Goal: Task Accomplishment & Management: Manage account settings

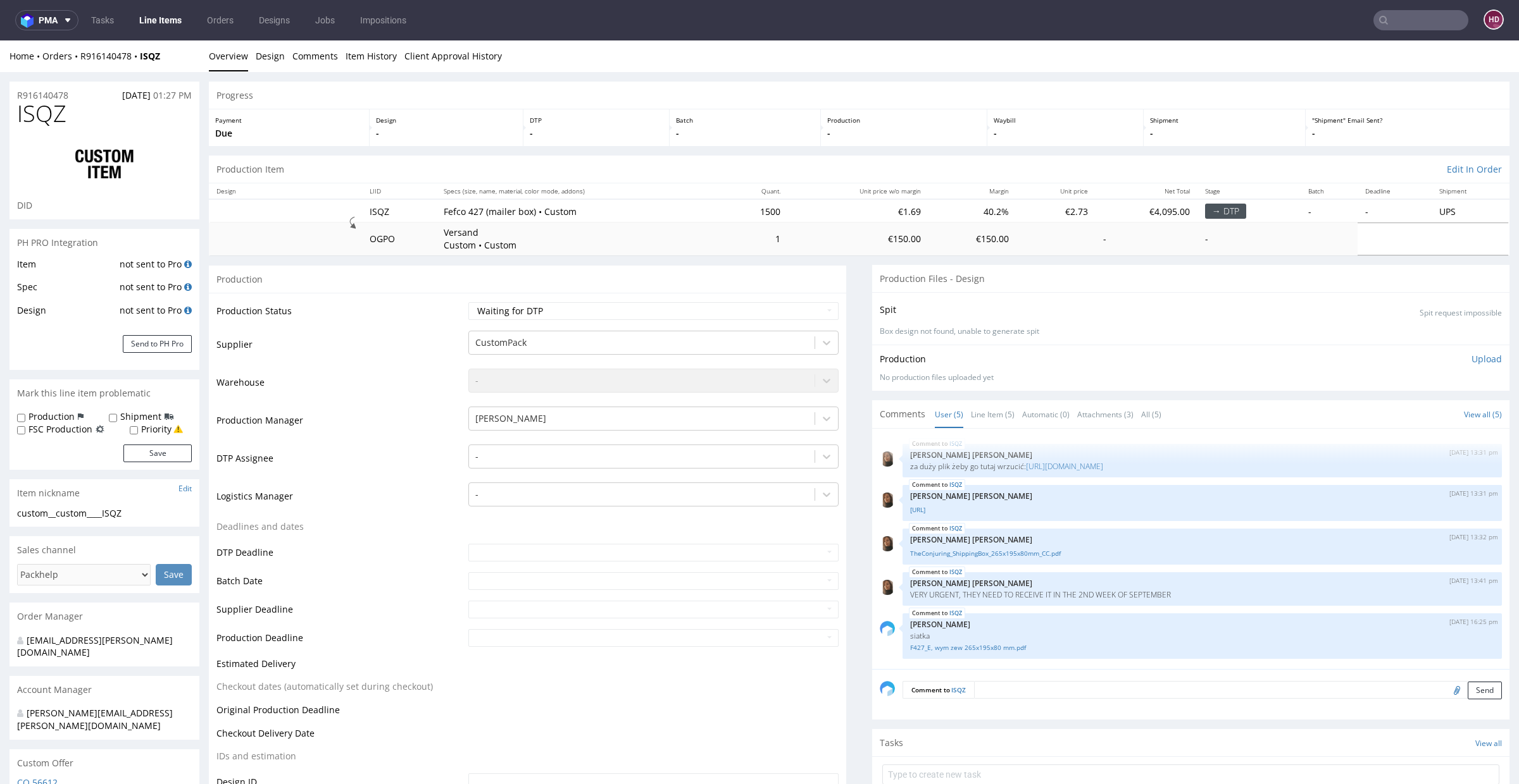
scroll to position [6, 0]
click at [158, 21] on link "Line Items" at bounding box center [160, 20] width 58 height 20
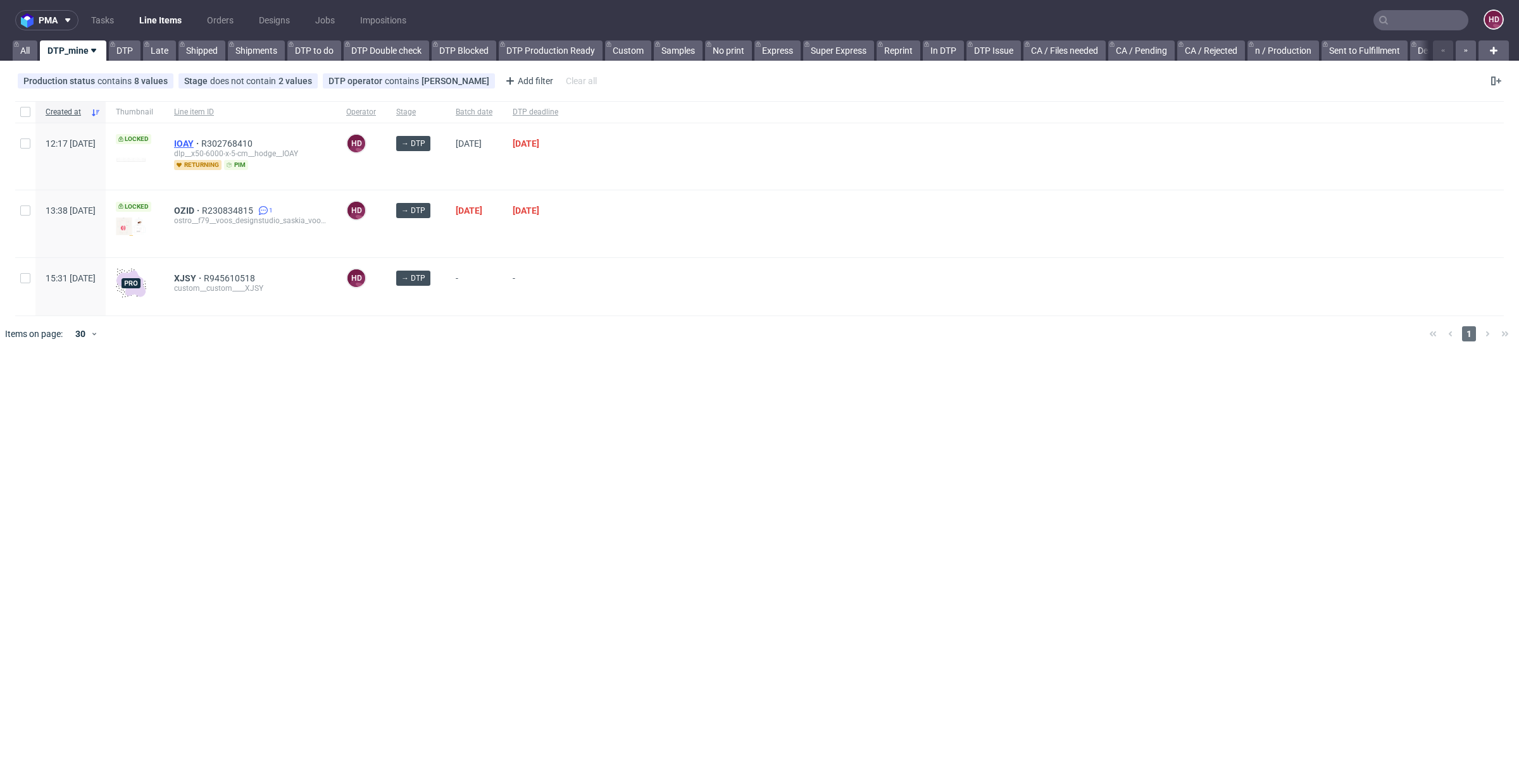
click at [201, 139] on span "IOAY" at bounding box center [187, 143] width 27 height 10
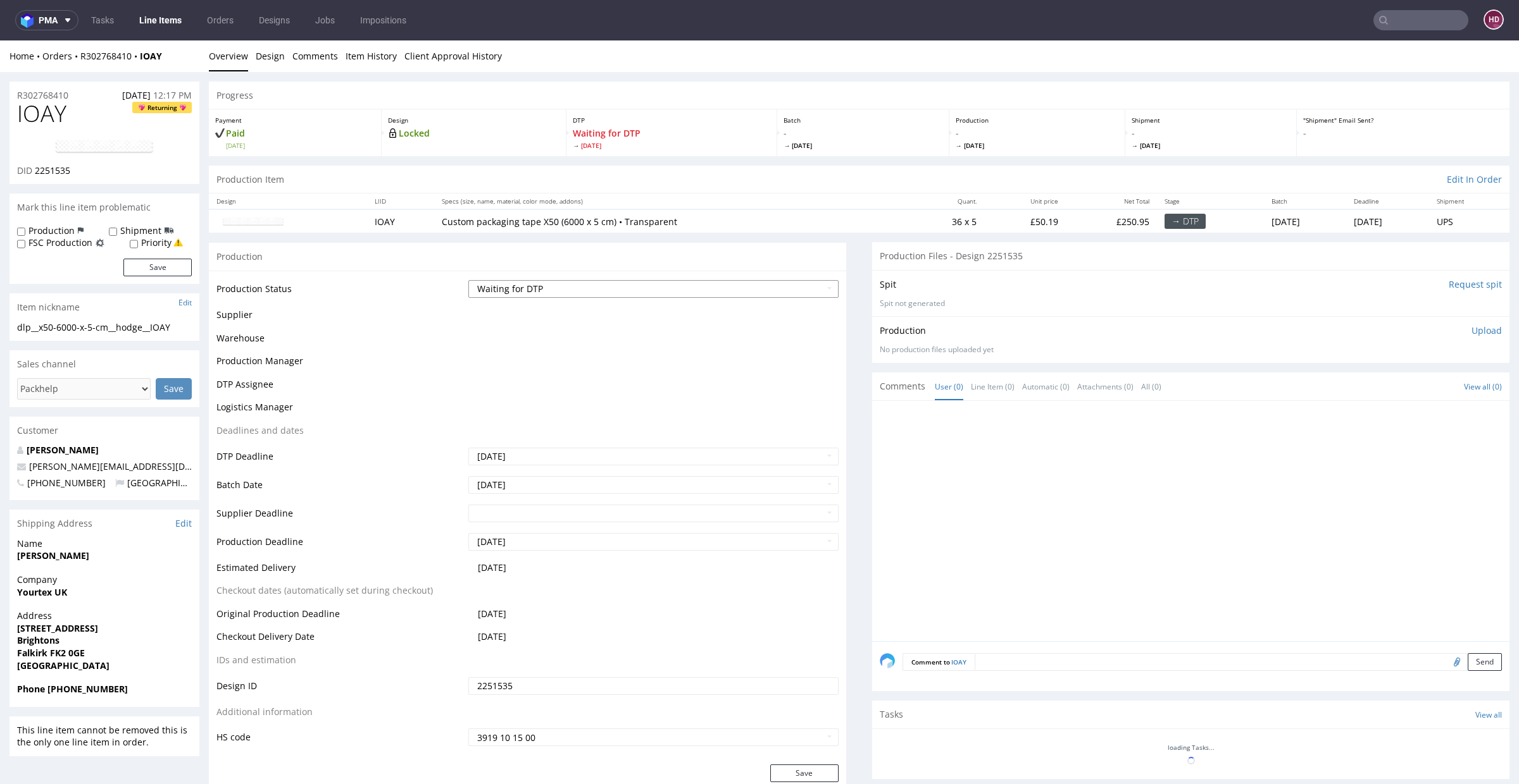
click at [688, 280] on select "Waiting for Artwork Waiting for Diecut Waiting for Mockup Waiting for DTP Waiti…" at bounding box center [653, 289] width 370 height 18
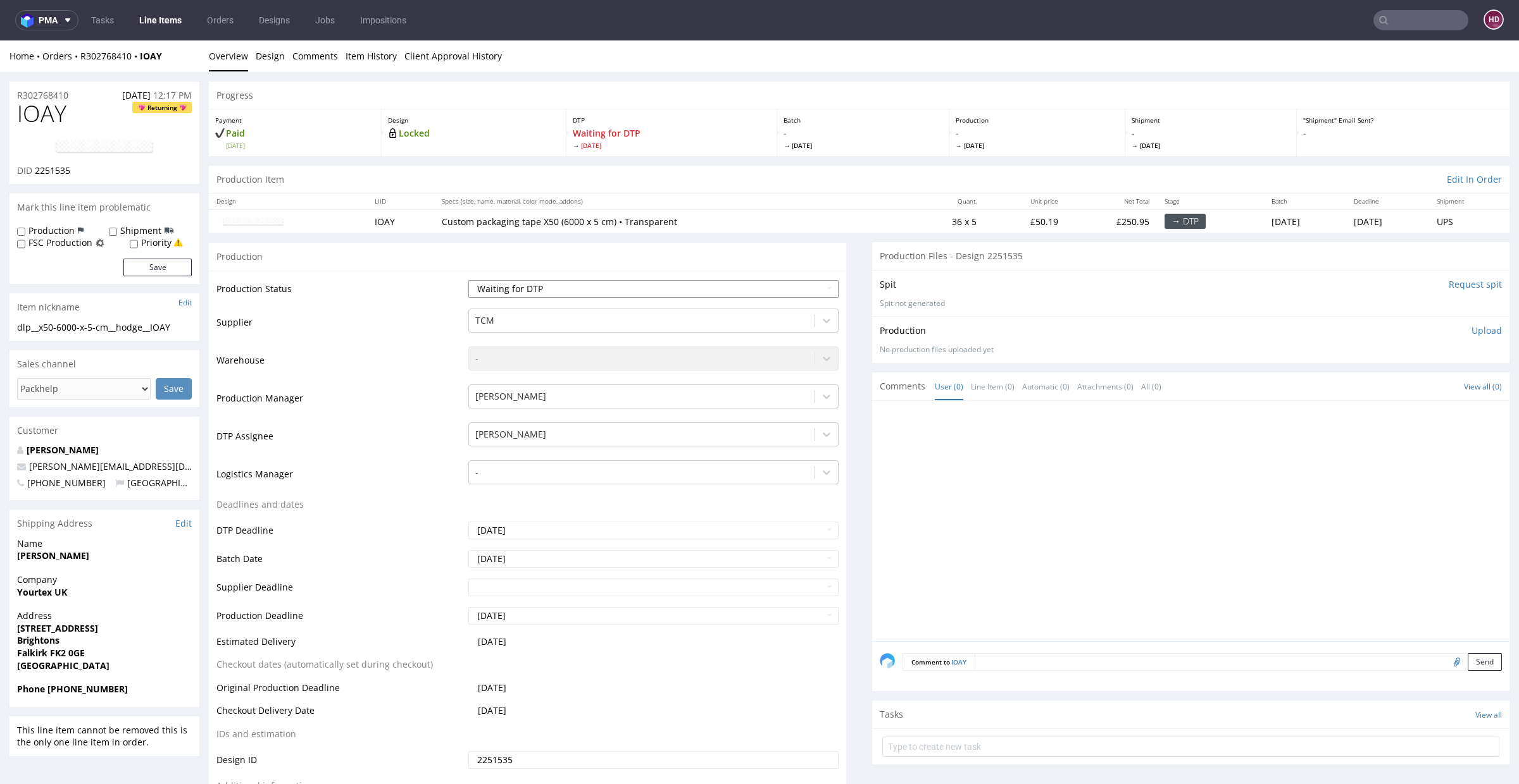
select select "dtp_in_process"
click at [468, 280] on select "Waiting for Artwork Waiting for Diecut Waiting for Mockup Waiting for DTP Waiti…" at bounding box center [653, 289] width 370 height 18
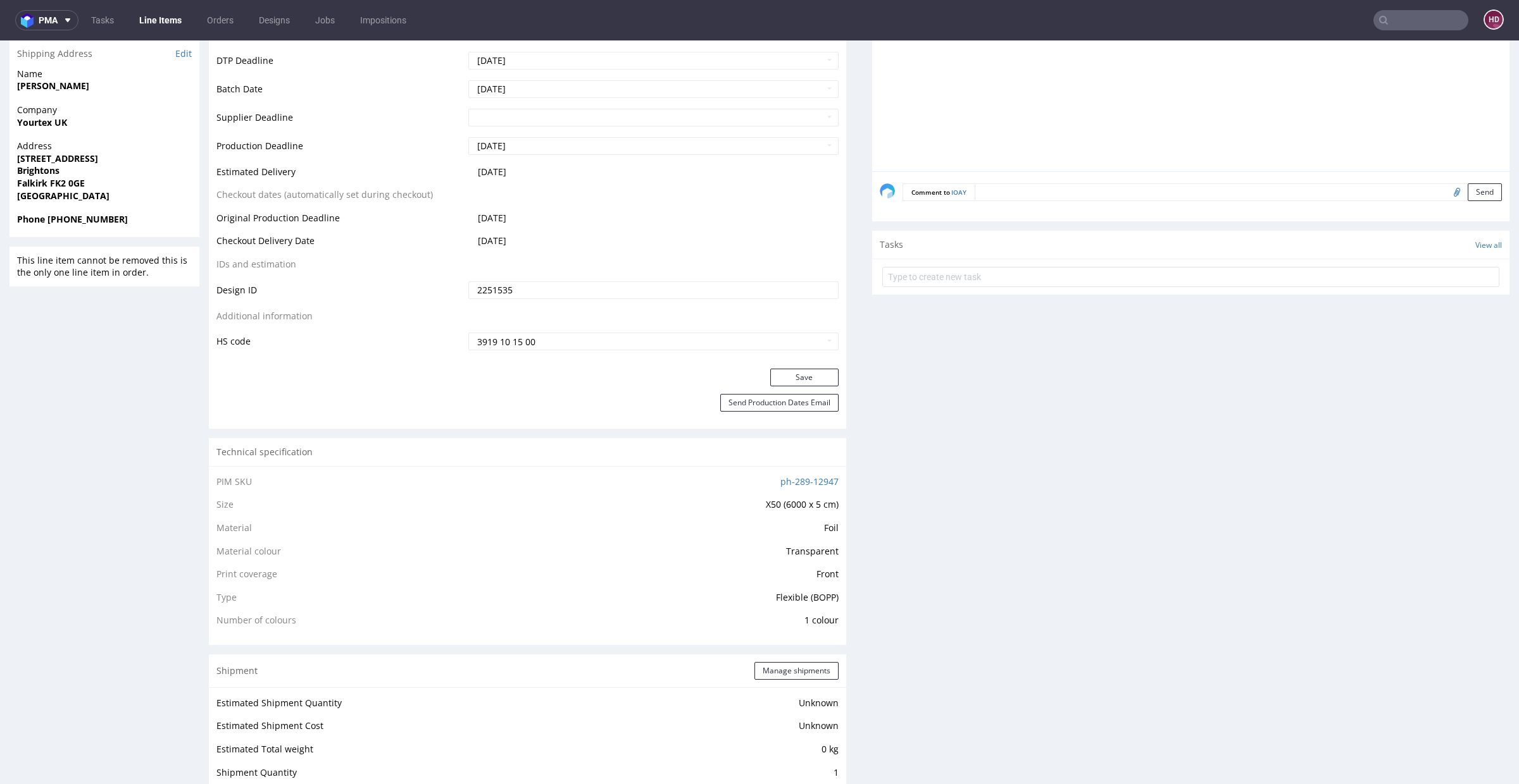
scroll to position [465, 0]
click at [782, 383] on button "Save" at bounding box center [804, 383] width 69 height 18
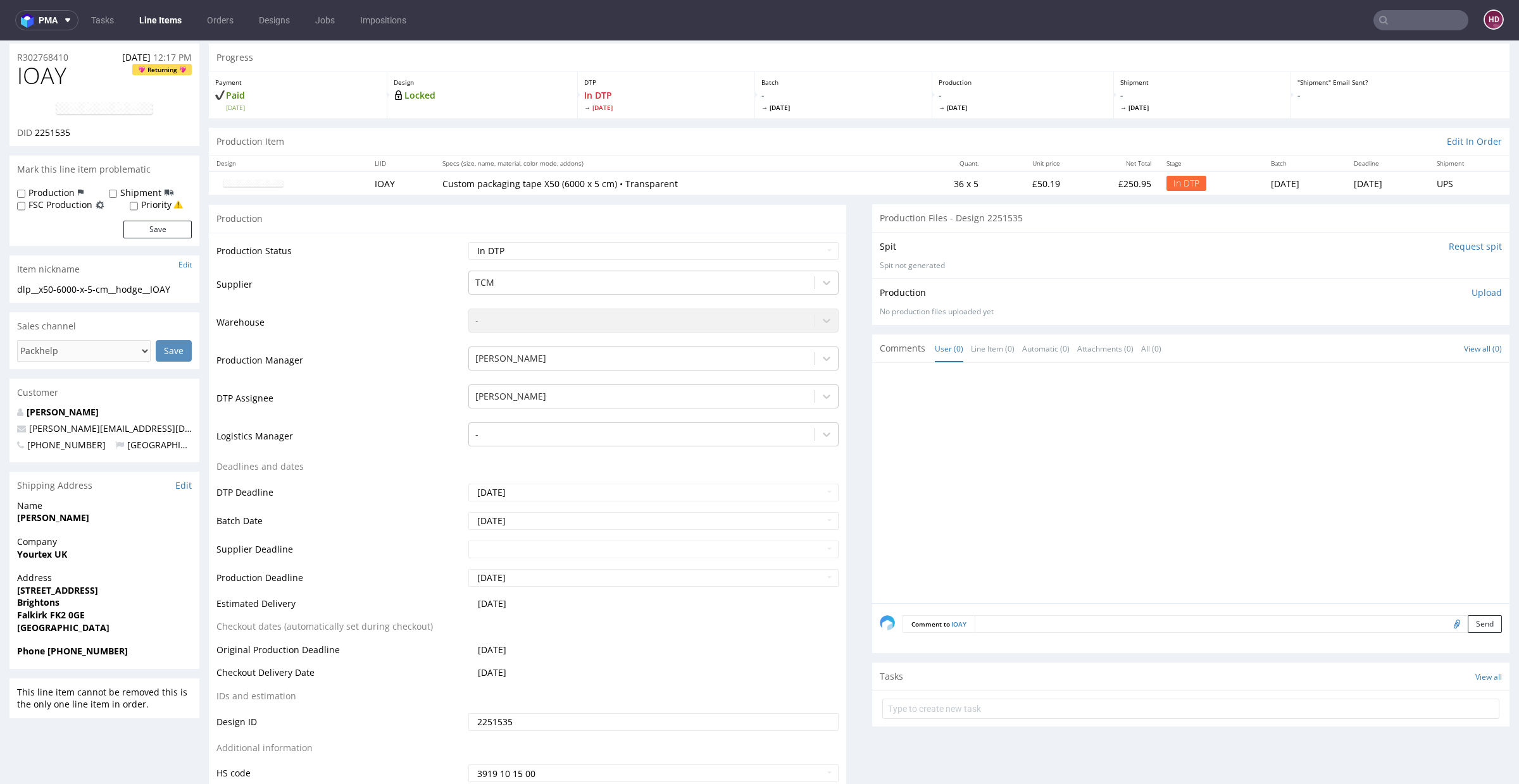
scroll to position [0, 0]
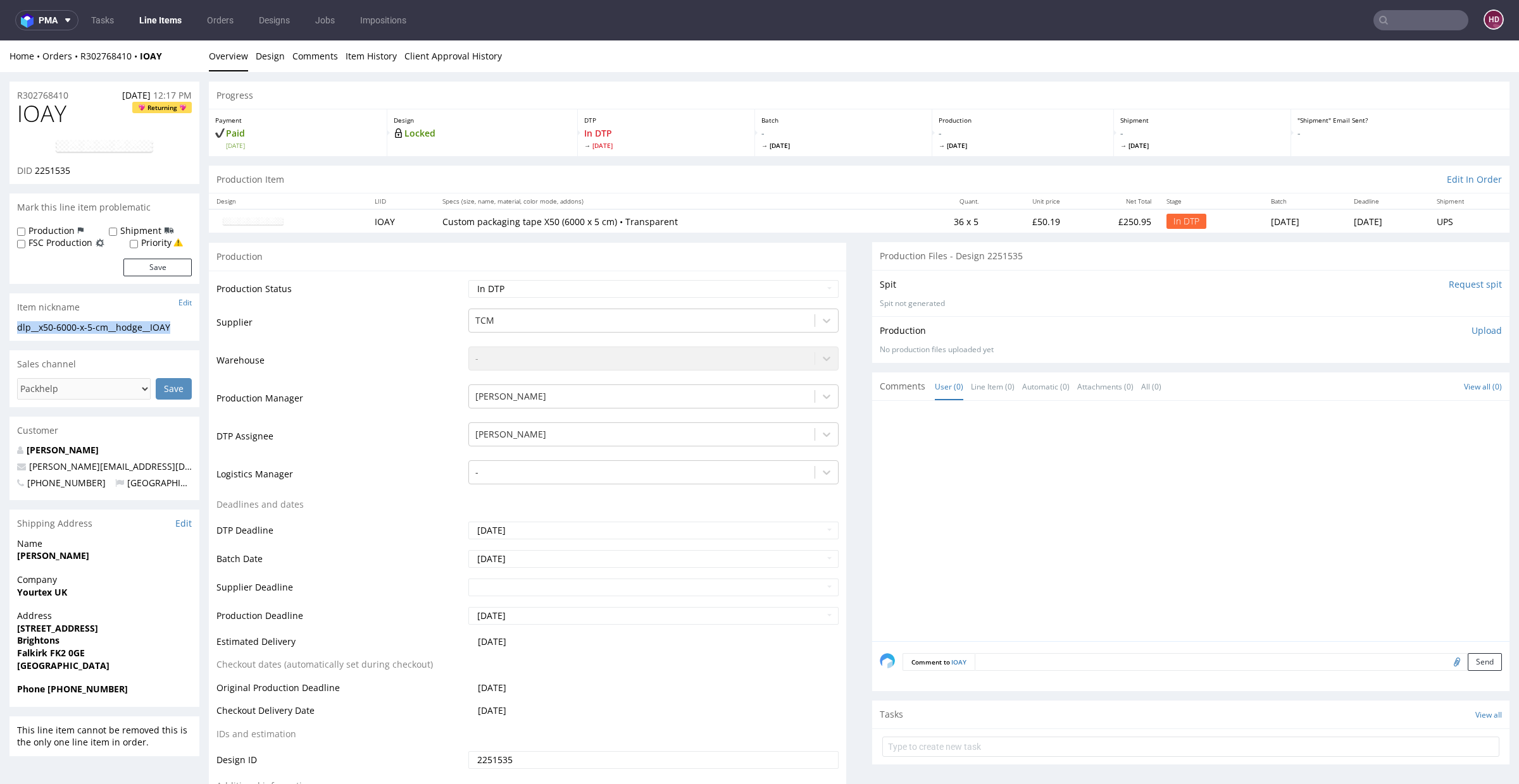
drag, startPoint x: 169, startPoint y: 329, endPoint x: 4, endPoint y: 326, distance: 165.0
copy div "dlp__x50-6000-x-5-cm__hodge__IOAY"
click at [79, 95] on div "R302768410 [DATE] 12:17 PM" at bounding box center [105, 92] width 189 height 20
drag, startPoint x: 77, startPoint y: 96, endPoint x: 29, endPoint y: 98, distance: 48.0
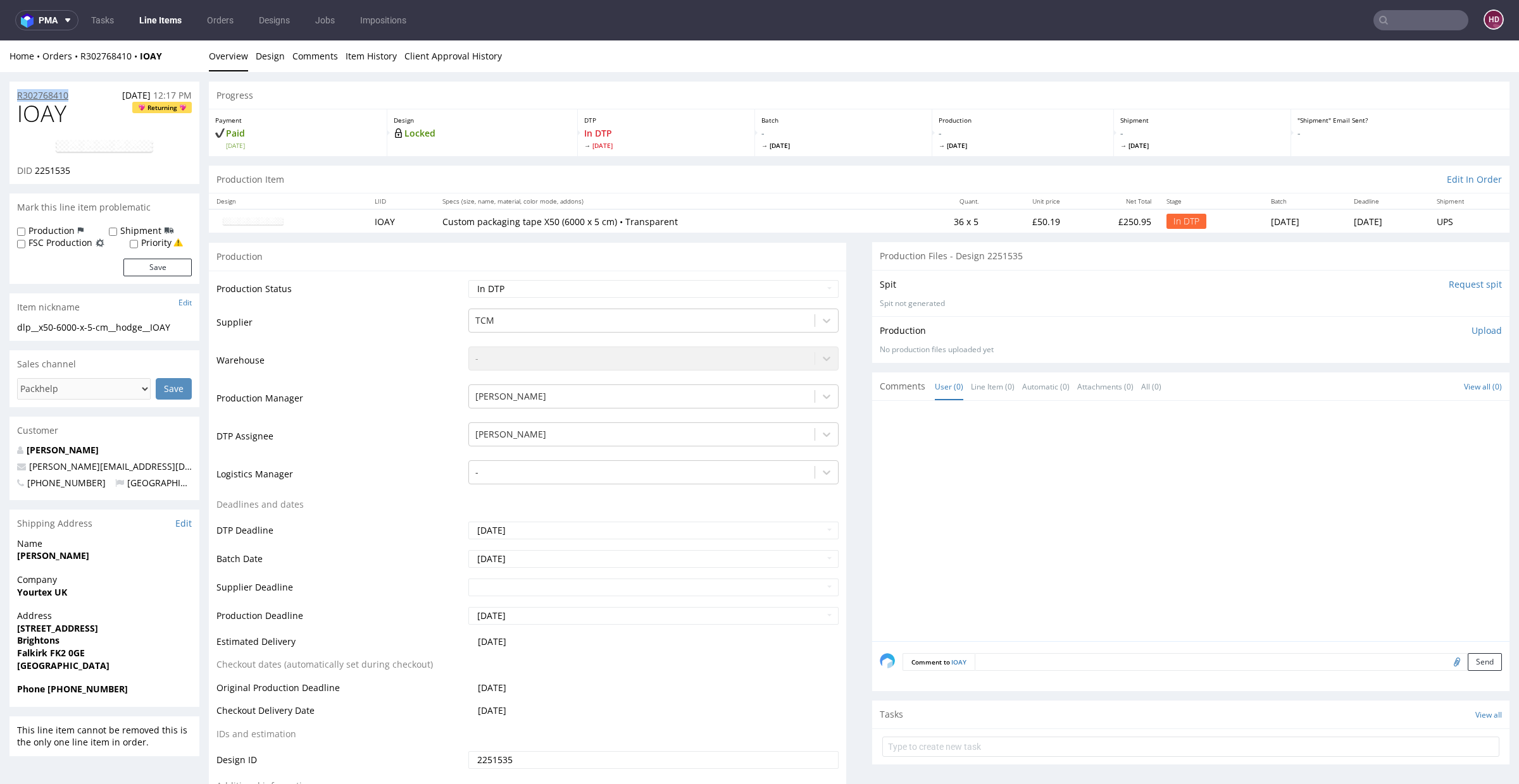
click at [29, 98] on div "R302768410 [DATE] 12:17 PM" at bounding box center [105, 92] width 189 height 20
copy p "R302768410"
drag, startPoint x: 84, startPoint y: 176, endPoint x: 35, endPoint y: 167, distance: 49.8
click at [35, 167] on div "DID 2251535" at bounding box center [104, 170] width 174 height 13
copy span "2251535"
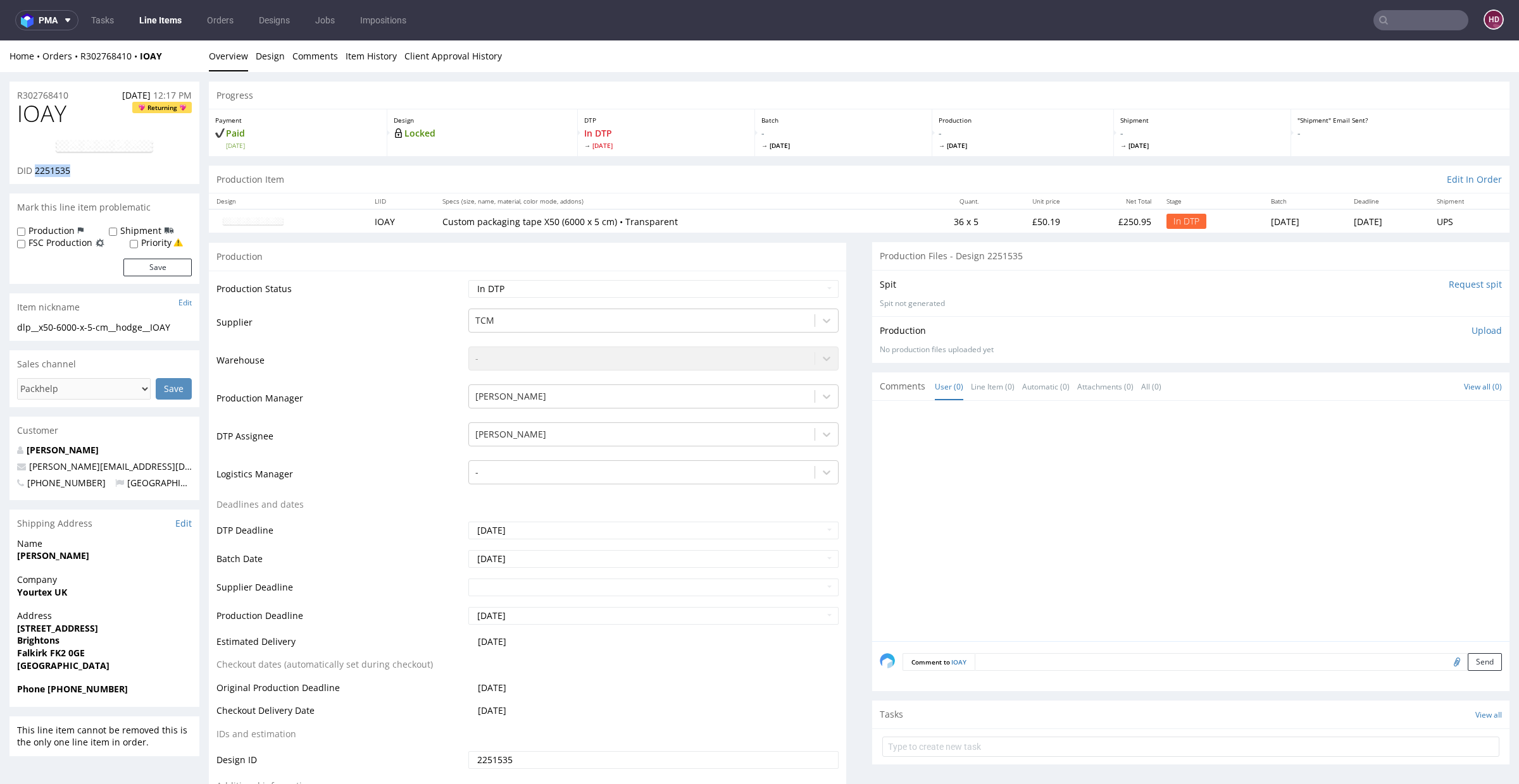
click at [103, 131] on link at bounding box center [105, 147] width 102 height 36
click at [135, 158] on link at bounding box center [105, 147] width 102 height 36
click at [1471, 329] on p "Upload" at bounding box center [1486, 331] width 30 height 13
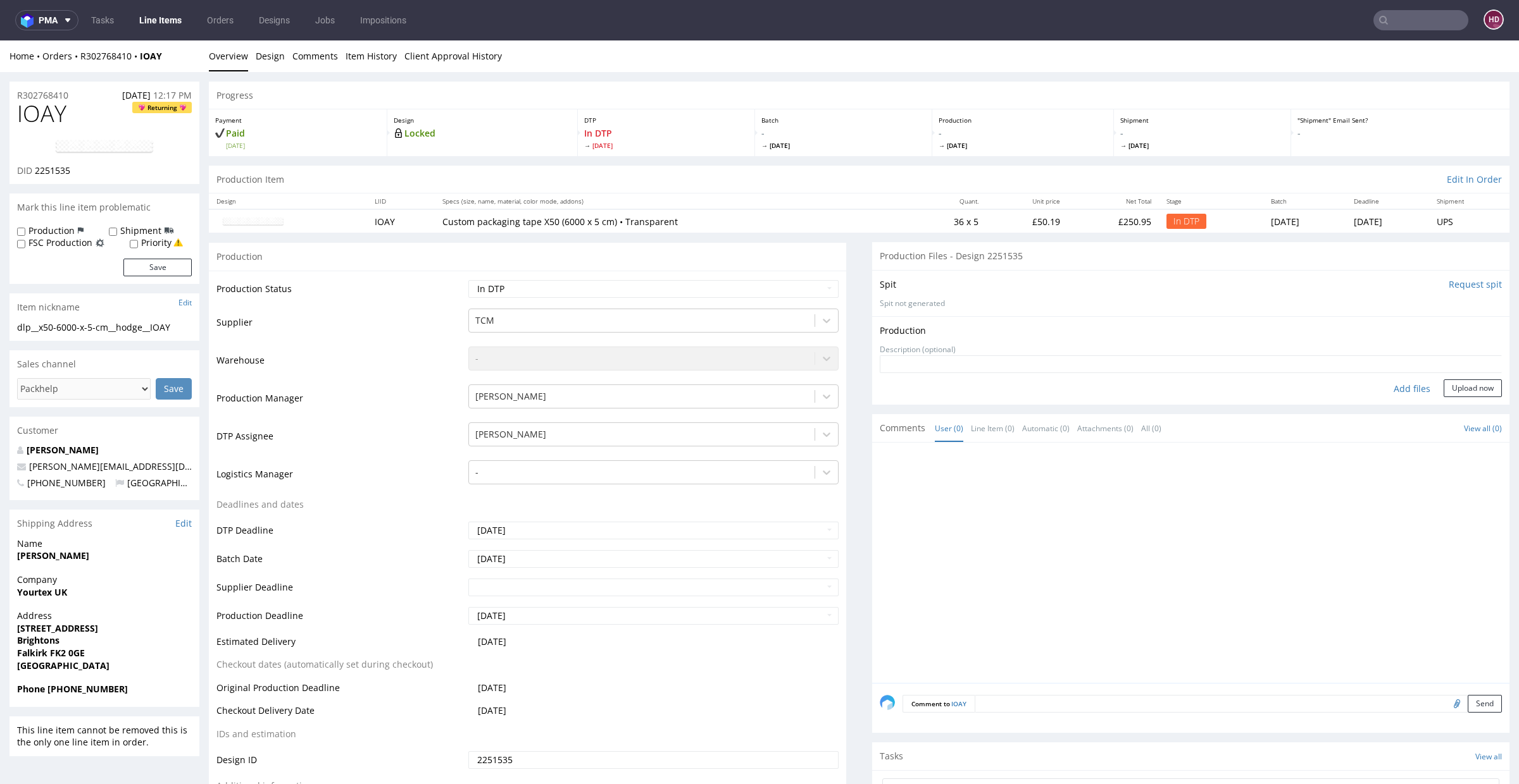
click at [1380, 392] on div "Add files" at bounding box center [1411, 389] width 63 height 19
type input "C:\fakepath\dlp__x50-6000-x-5-cm__hodge__IOAY__d2251535__oR302768410.pdf"
click at [1462, 406] on button "Upload now" at bounding box center [1472, 408] width 58 height 18
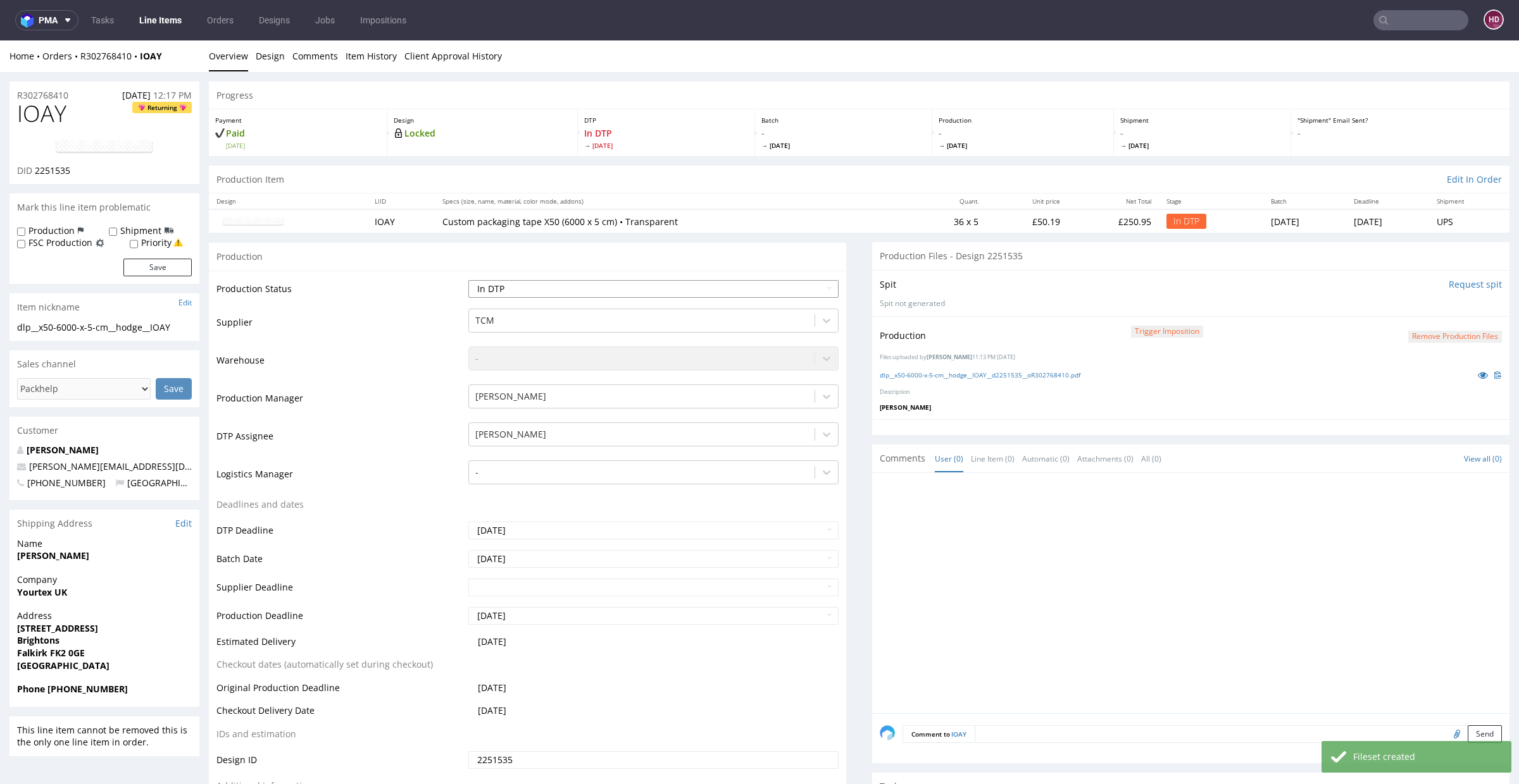
click at [682, 285] on select "Waiting for Artwork Waiting for Diecut Waiting for Mockup Waiting for DTP Waiti…" at bounding box center [653, 289] width 370 height 18
select select "dtp_production_ready"
click at [468, 280] on select "Waiting for Artwork Waiting for Diecut Waiting for Mockup Waiting for DTP Waiti…" at bounding box center [653, 289] width 370 height 18
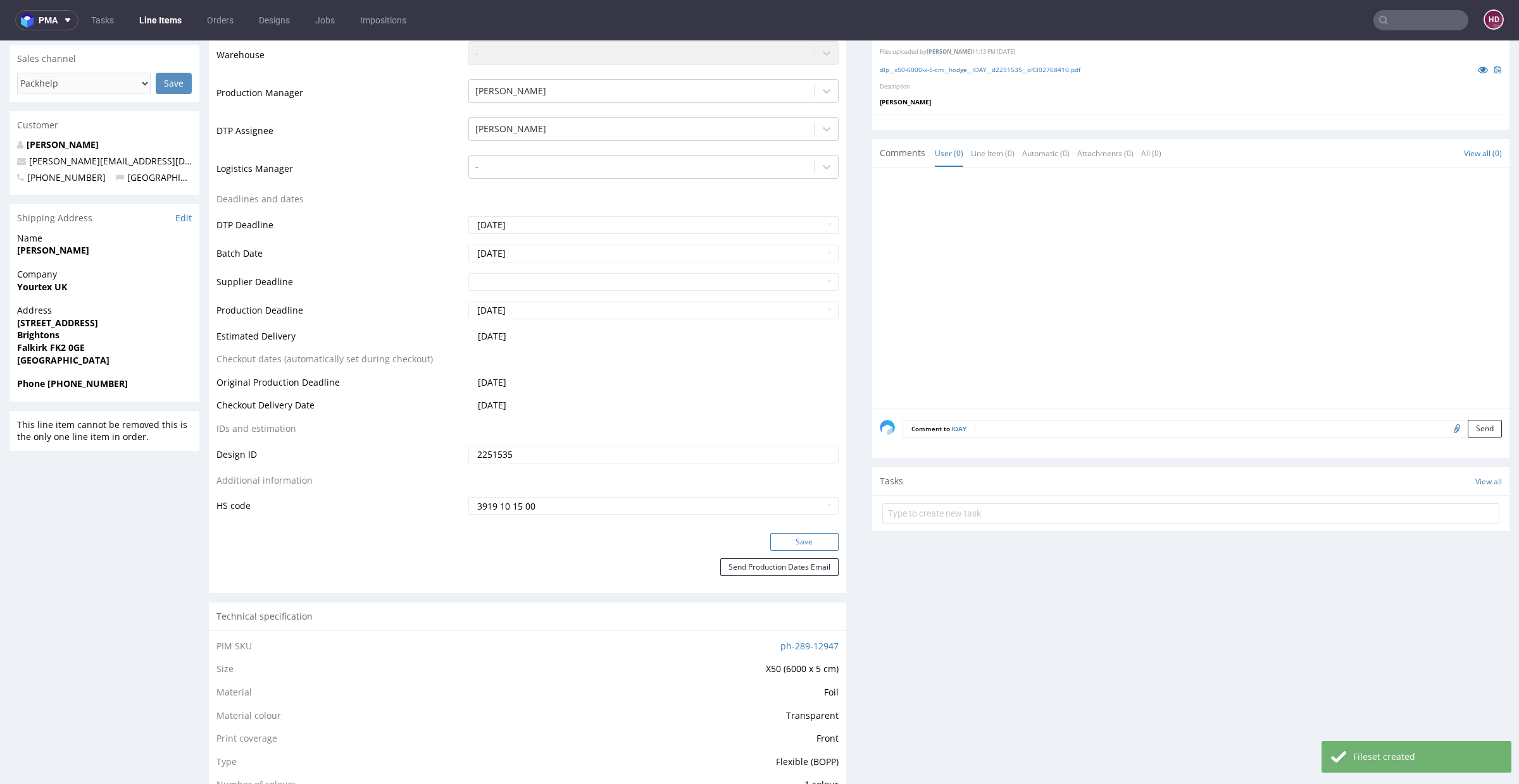
click at [782, 538] on button "Save" at bounding box center [804, 542] width 69 height 18
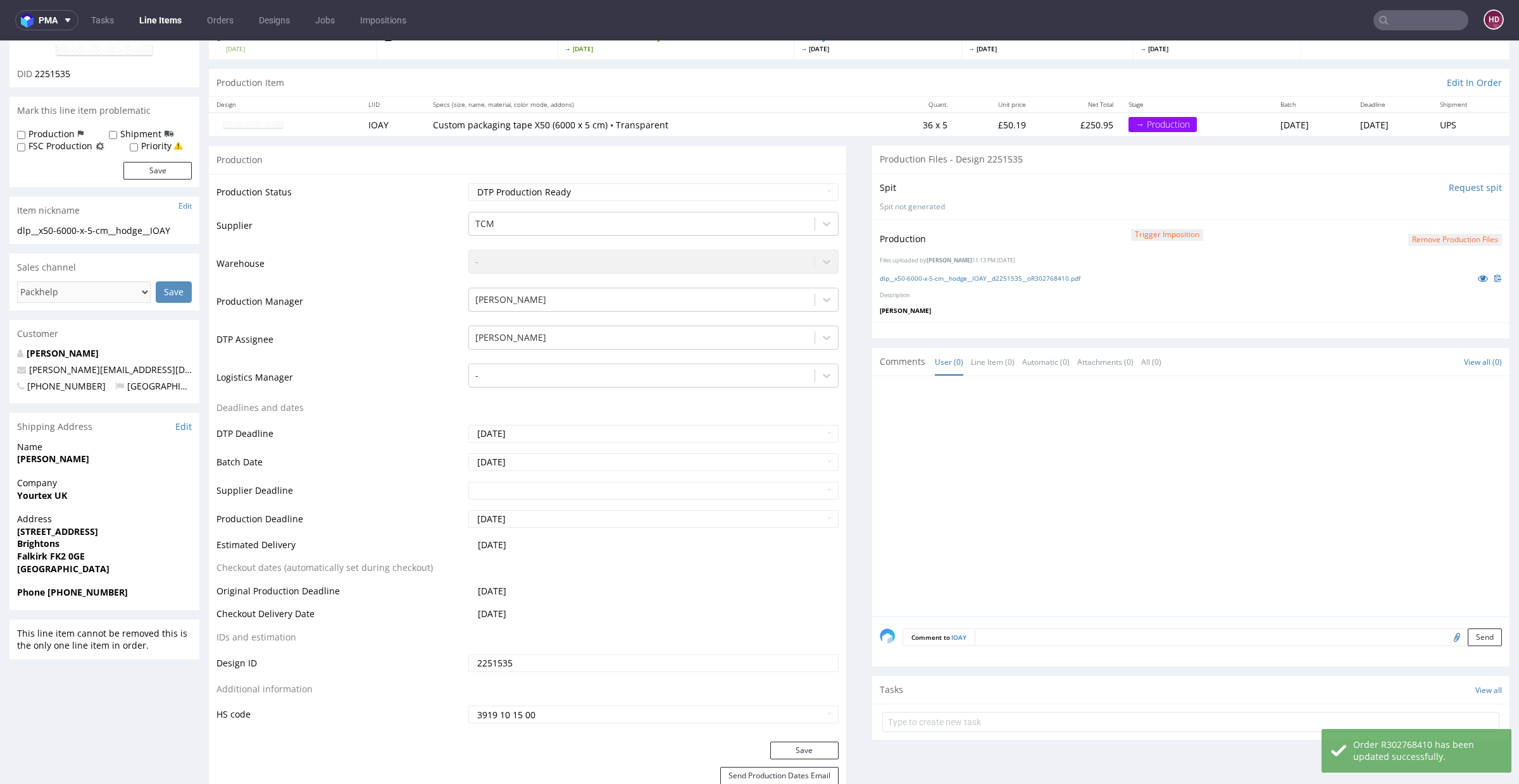
scroll to position [0, 0]
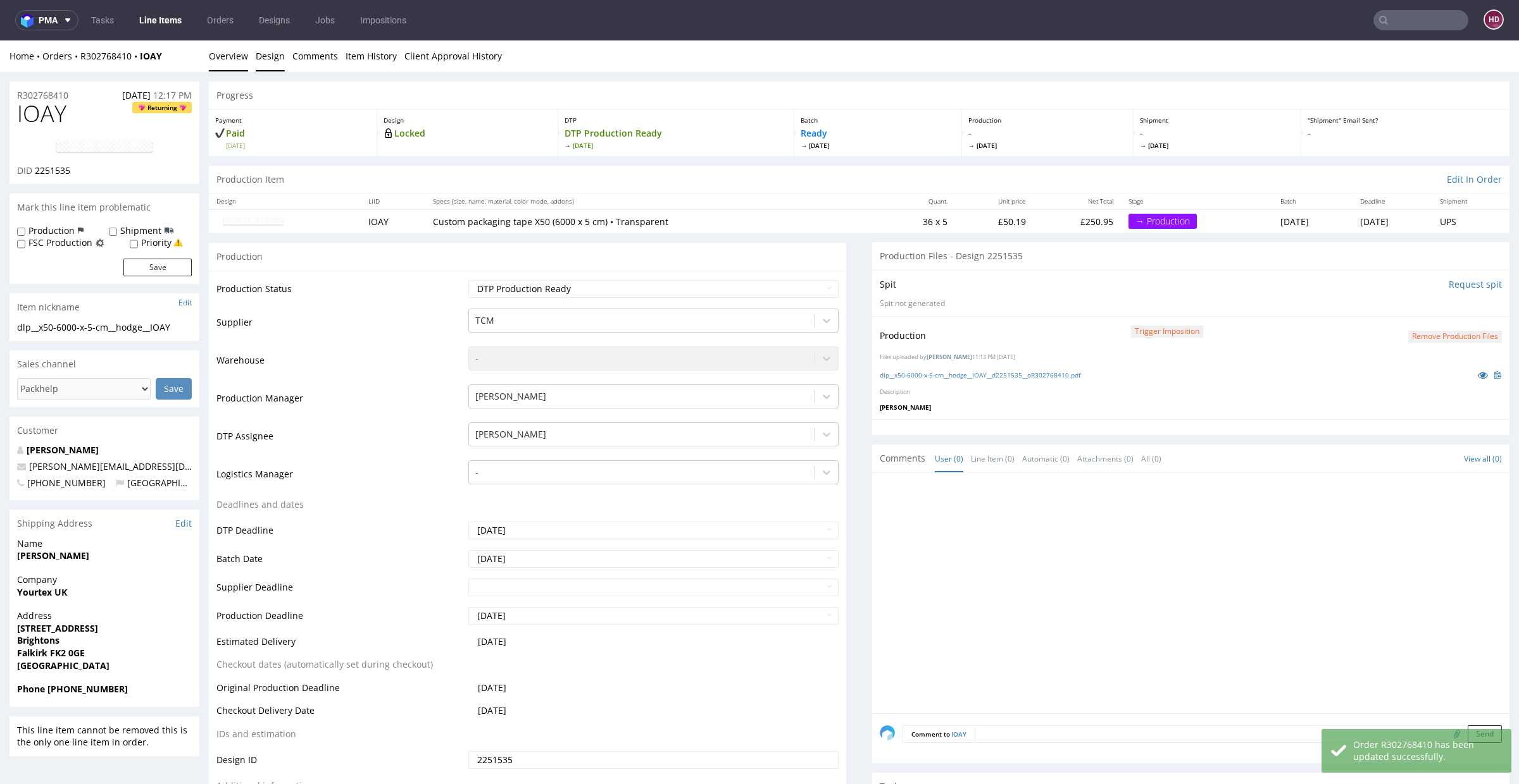
click at [273, 58] on link "Design" at bounding box center [270, 56] width 29 height 31
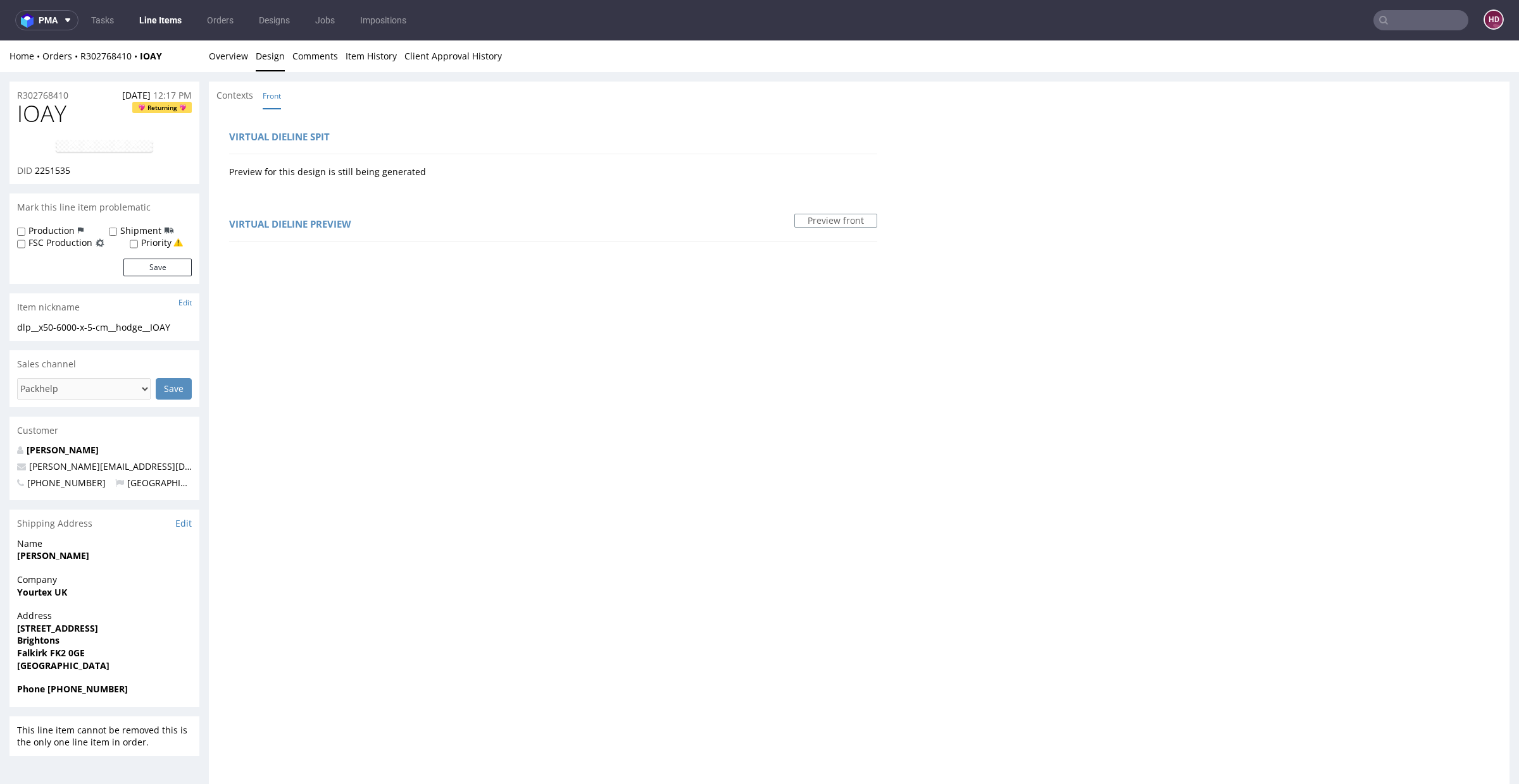
click at [161, 22] on link "Line Items" at bounding box center [160, 20] width 58 height 20
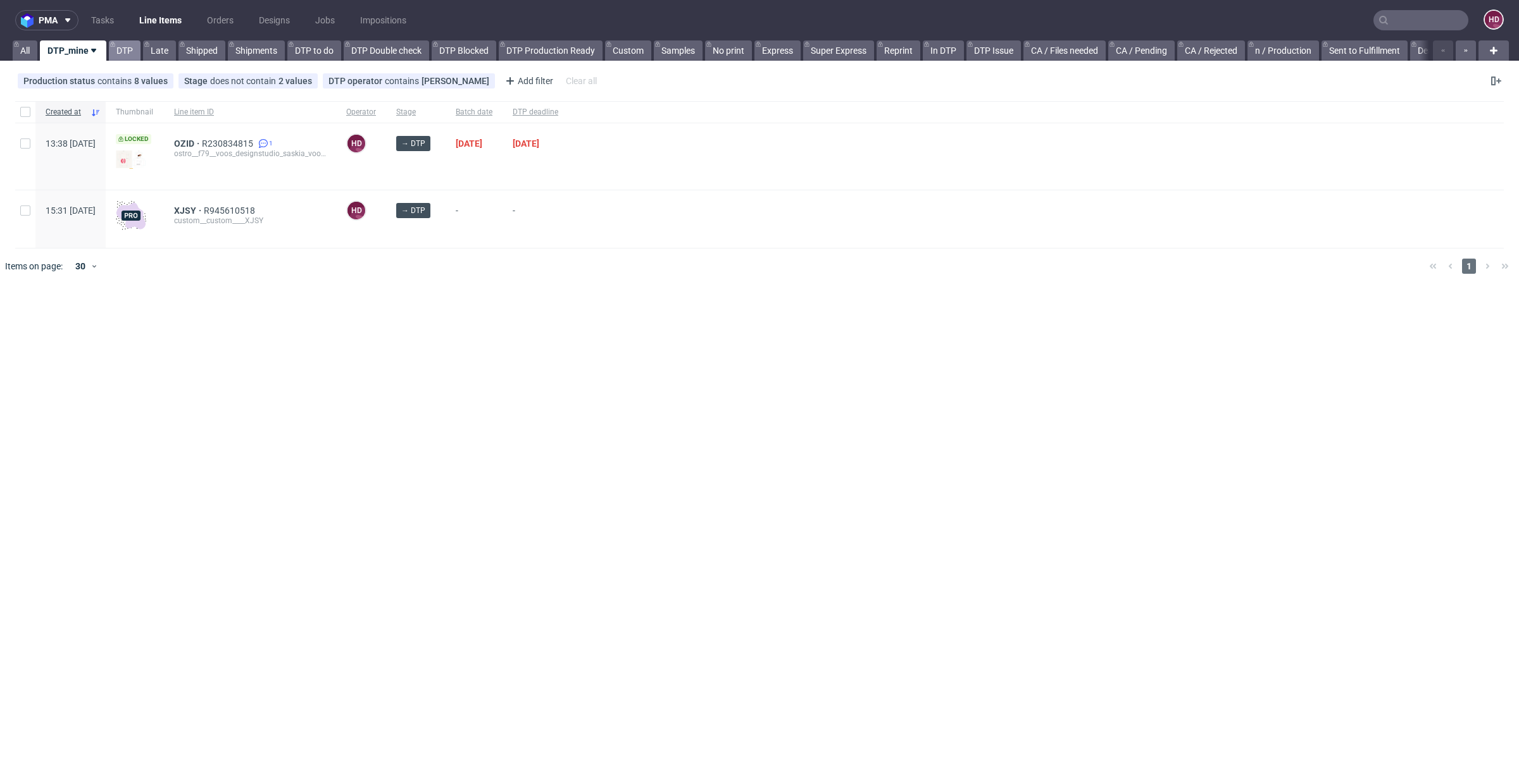
click at [126, 51] on link "DTP" at bounding box center [125, 51] width 32 height 20
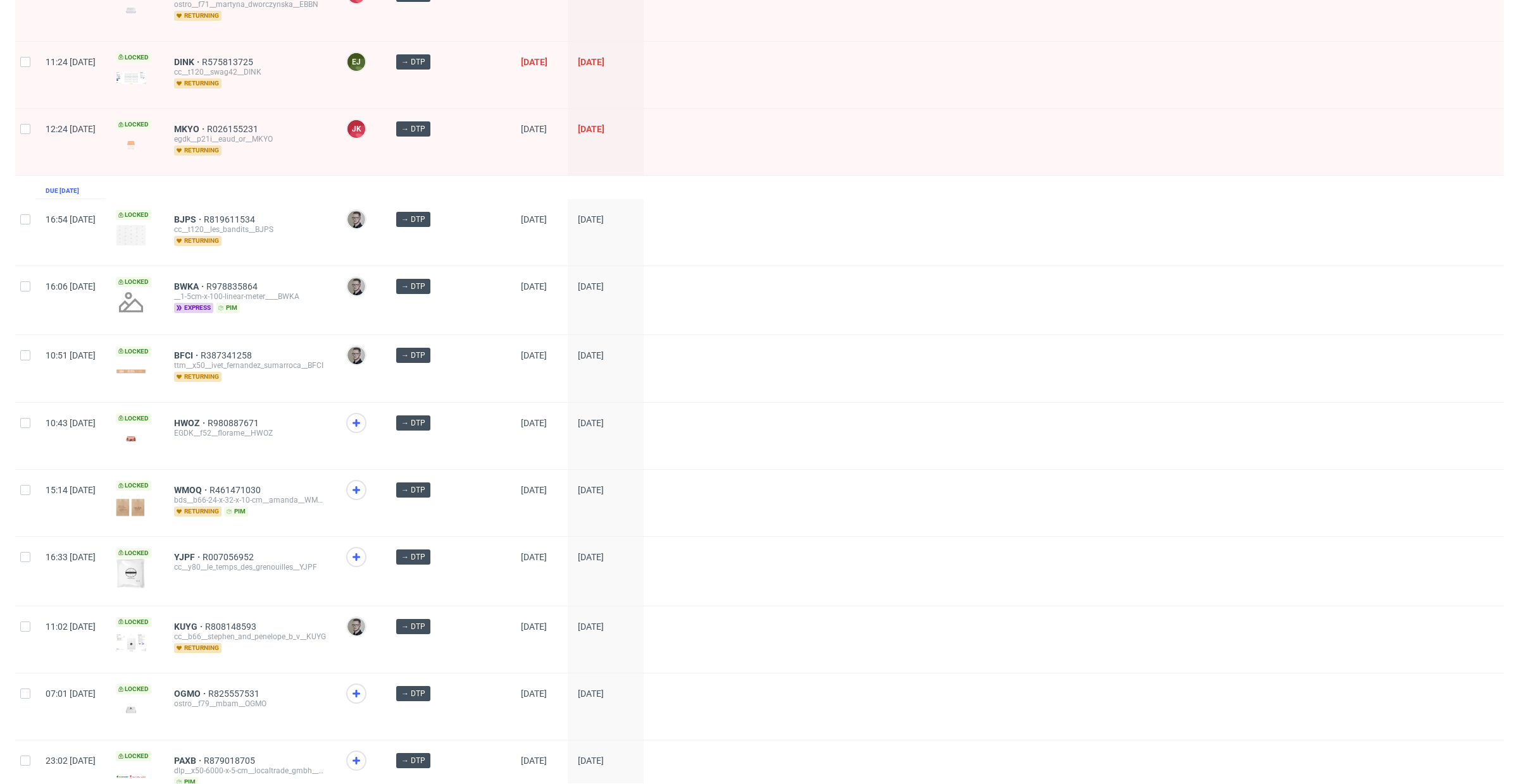
scroll to position [522, 0]
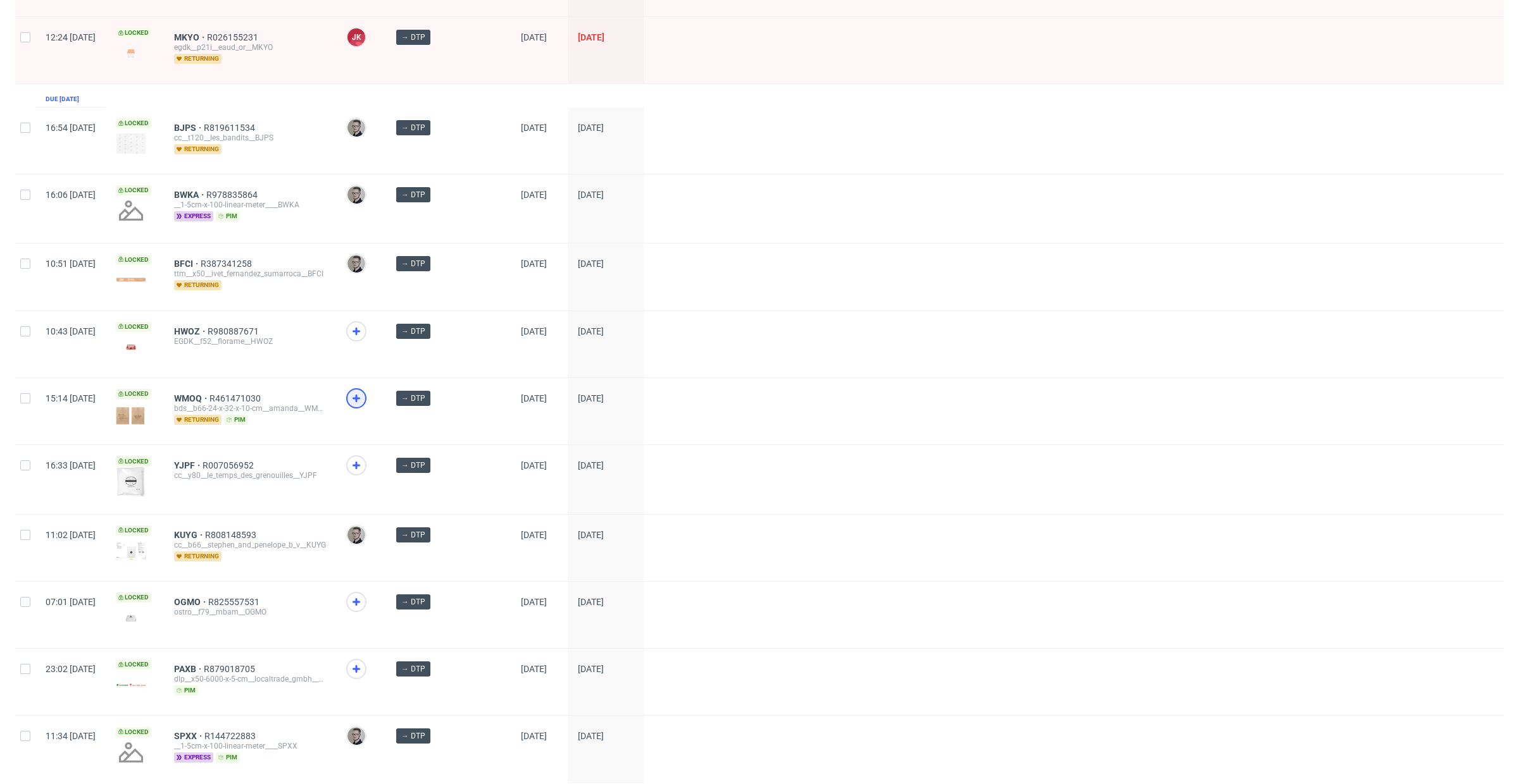
click at [364, 391] on icon at bounding box center [356, 397] width 15 height 15
click at [364, 458] on icon at bounding box center [356, 465] width 15 height 15
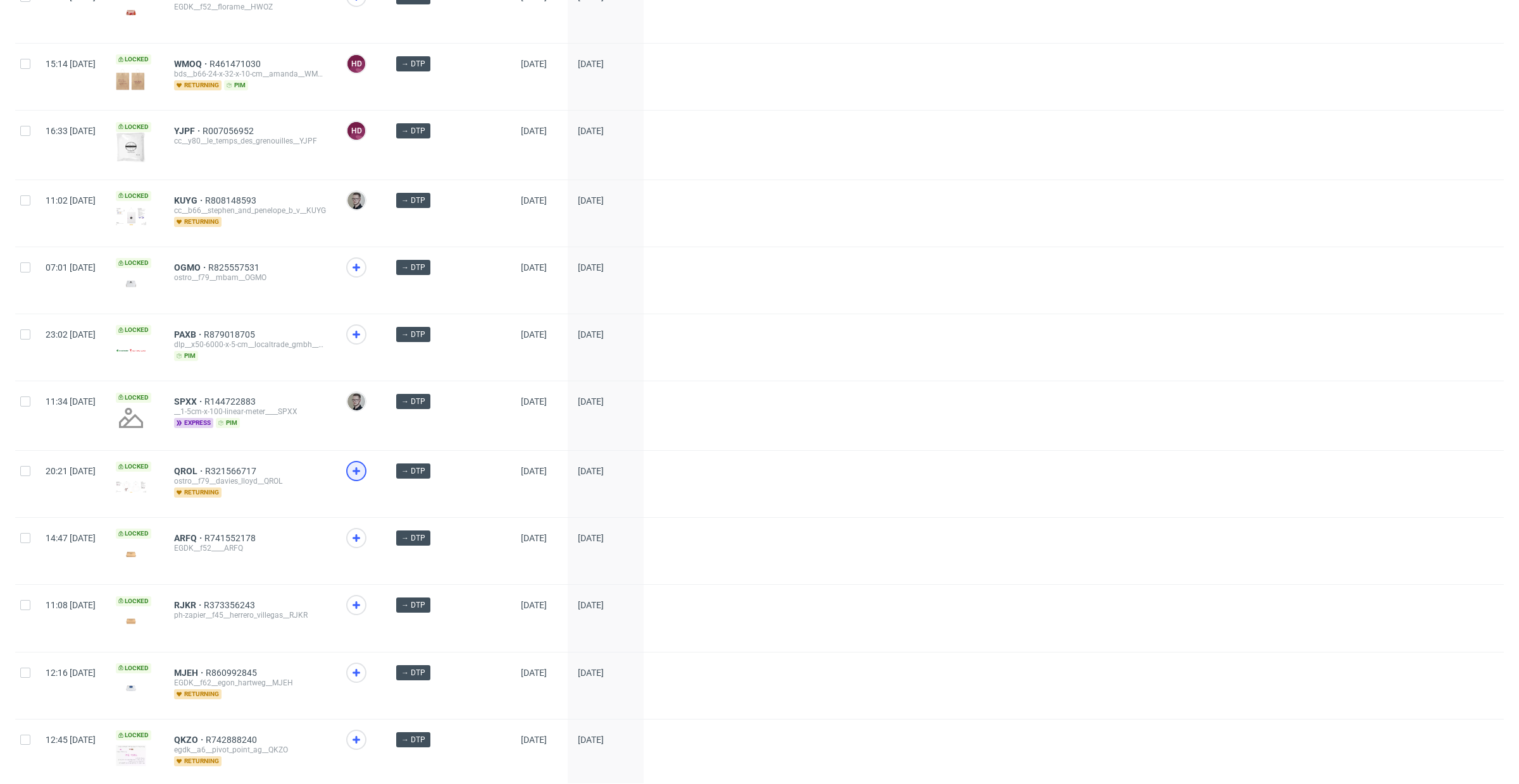
click at [367, 461] on div at bounding box center [356, 471] width 20 height 20
click at [364, 531] on icon at bounding box center [356, 538] width 15 height 15
click at [364, 598] on icon at bounding box center [356, 605] width 15 height 15
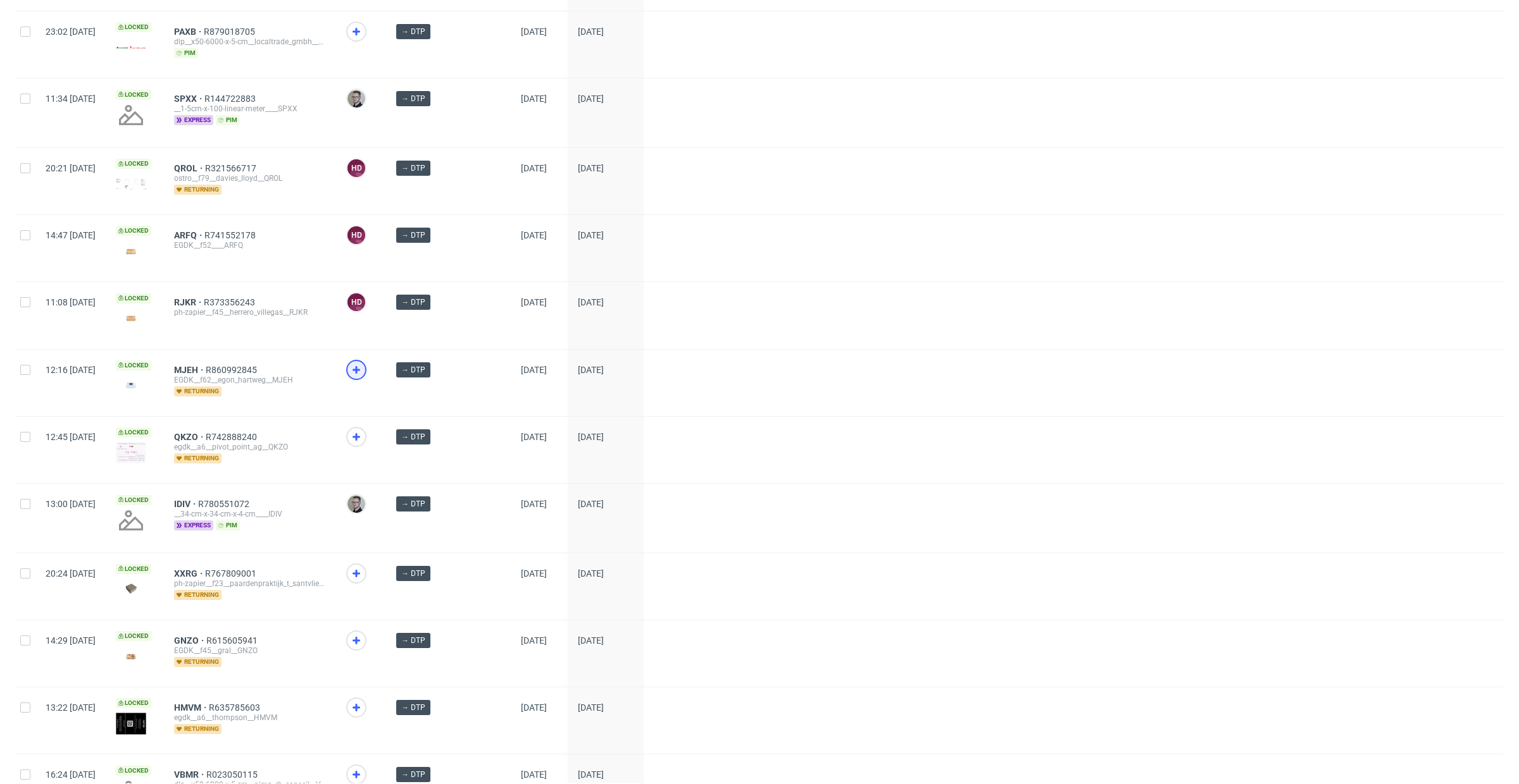
scroll to position [1186, 0]
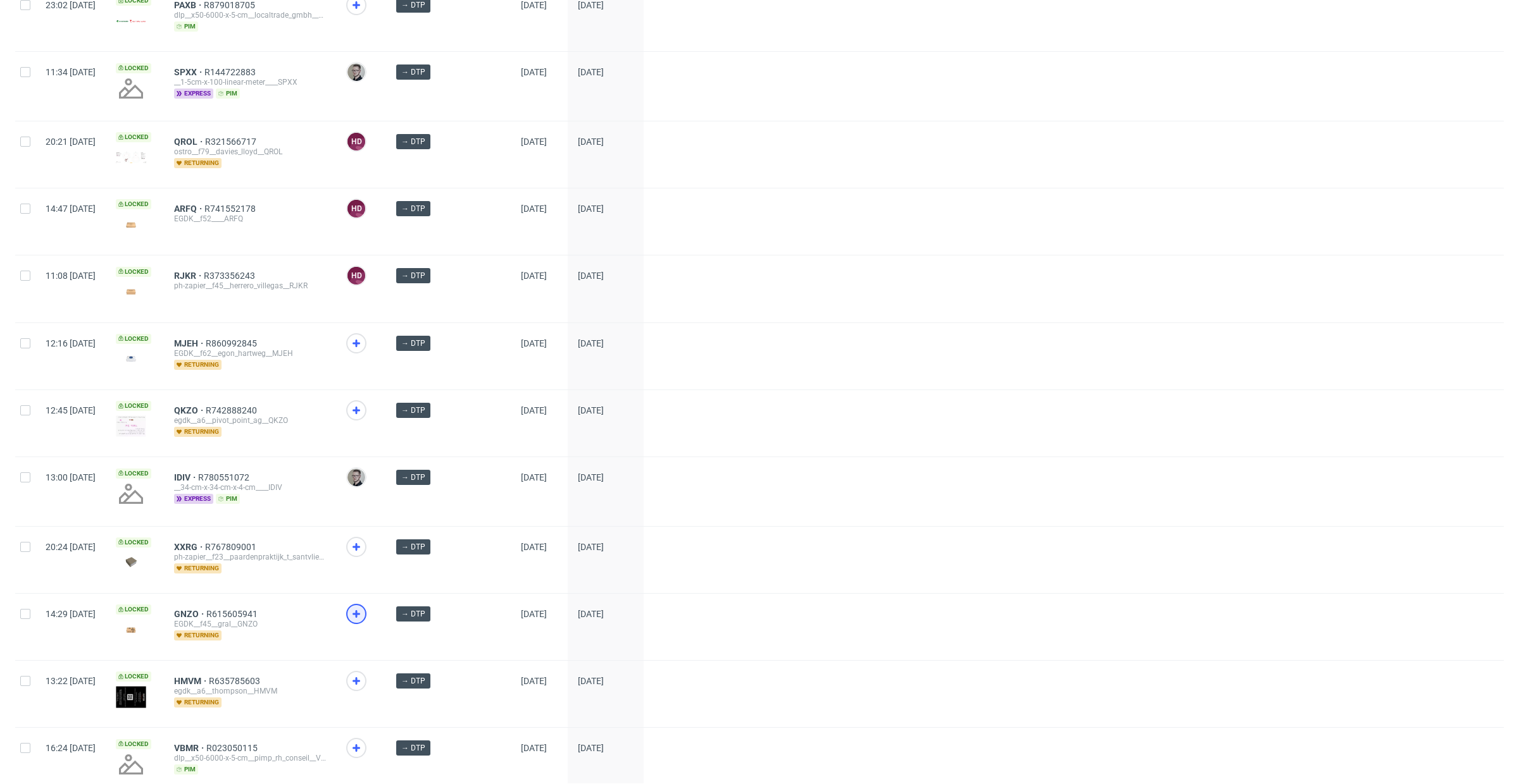
click at [367, 604] on div at bounding box center [356, 614] width 20 height 20
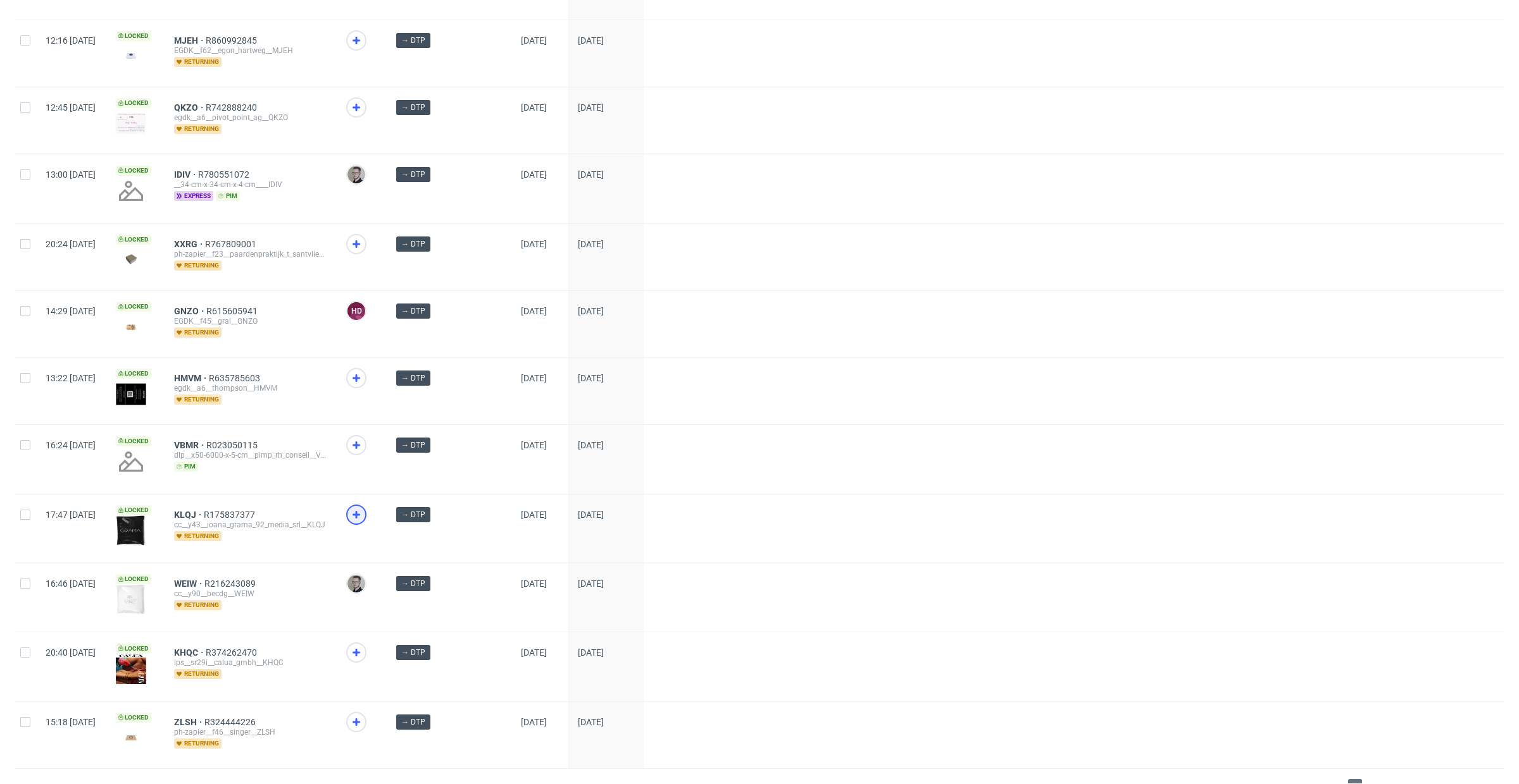
click at [364, 507] on icon at bounding box center [356, 514] width 15 height 15
click at [364, 714] on icon at bounding box center [356, 721] width 15 height 15
click at [1367, 779] on span "2" at bounding box center [1374, 786] width 14 height 15
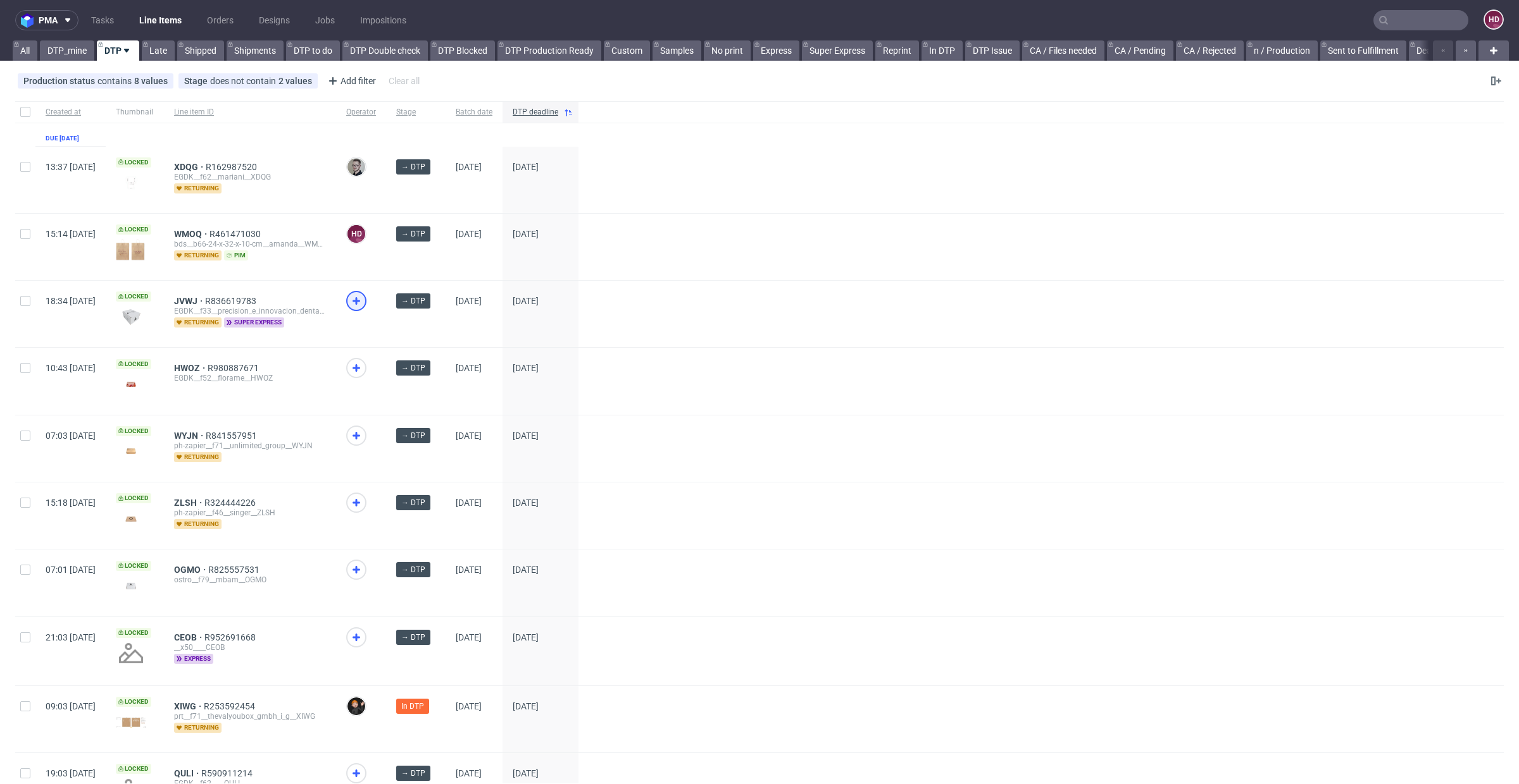
click at [360, 301] on use at bounding box center [357, 301] width 8 height 8
click at [364, 433] on icon at bounding box center [356, 435] width 15 height 15
click at [360, 566] on use at bounding box center [357, 570] width 8 height 8
click at [364, 495] on icon at bounding box center [356, 502] width 15 height 15
click at [284, 322] on span "super express" at bounding box center [254, 323] width 60 height 10
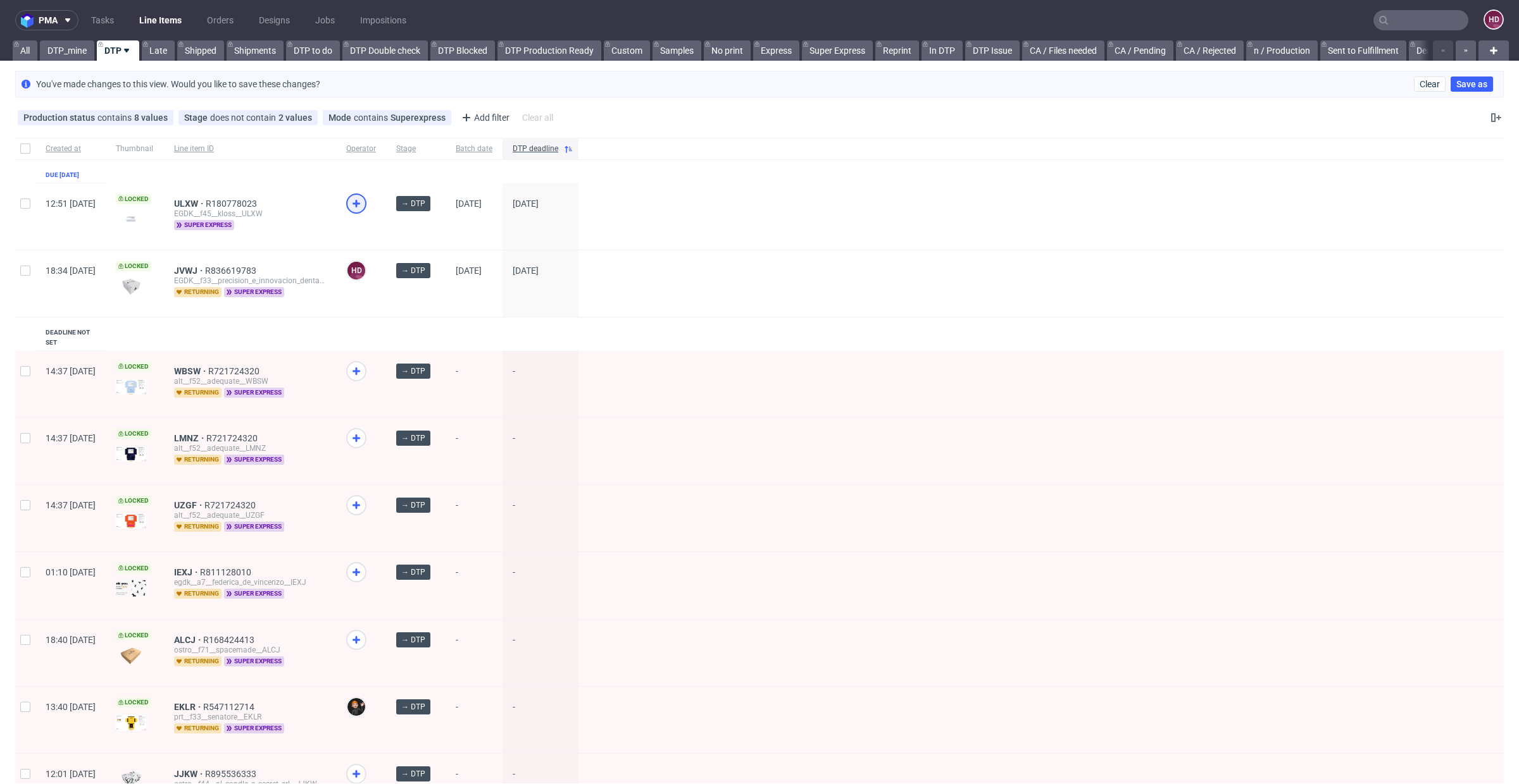
click at [364, 198] on icon at bounding box center [356, 203] width 15 height 15
click at [83, 56] on link "DTP_mine" at bounding box center [67, 51] width 55 height 20
